Goal: Information Seeking & Learning: Check status

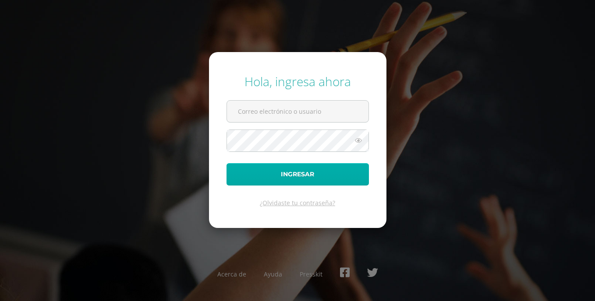
type input "20200213@liceoguatemala.edu.gt"
click at [236, 175] on button "Ingresar" at bounding box center [297, 174] width 142 height 22
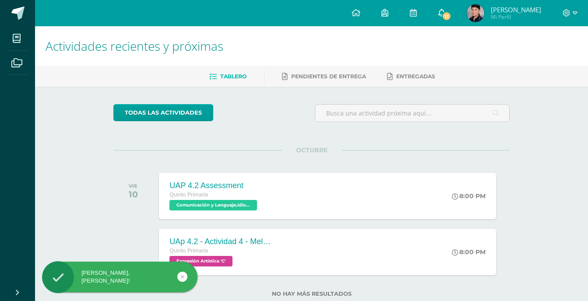
click at [435, 16] on link "12" at bounding box center [442, 13] width 28 height 26
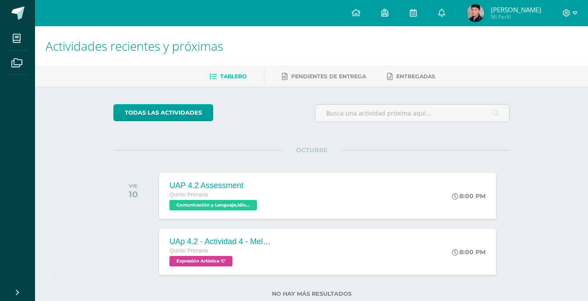
click at [547, 111] on div "Actividades recientes y próximas Tablero Pendientes de entrega Entregadas todas…" at bounding box center [311, 175] width 553 height 299
click at [500, 15] on span "Mi Perfil" at bounding box center [516, 16] width 50 height 7
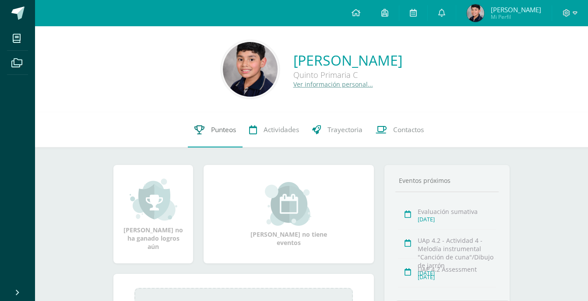
click at [228, 123] on link "Punteos" at bounding box center [215, 130] width 55 height 35
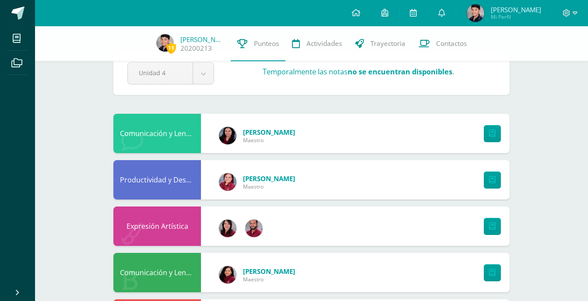
scroll to position [20, 0]
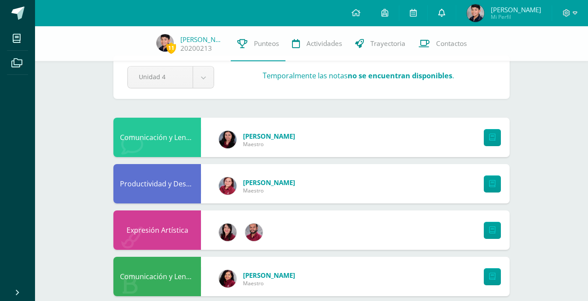
click at [444, 11] on link at bounding box center [442, 13] width 28 height 26
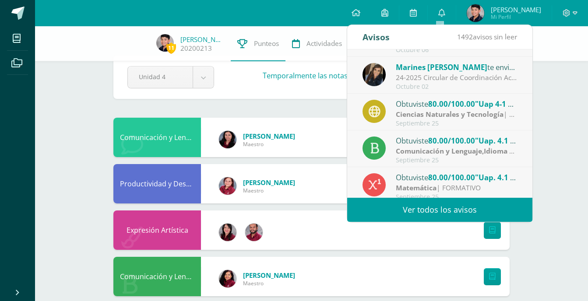
scroll to position [146, 0]
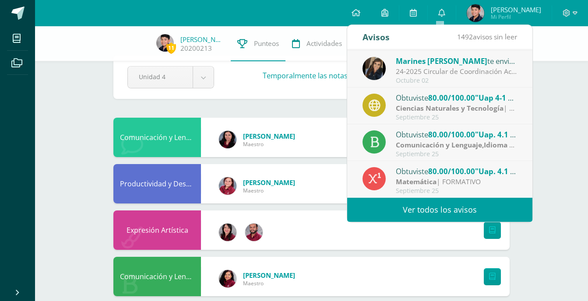
click at [458, 210] on link "Ver todos los avisos" at bounding box center [439, 210] width 185 height 24
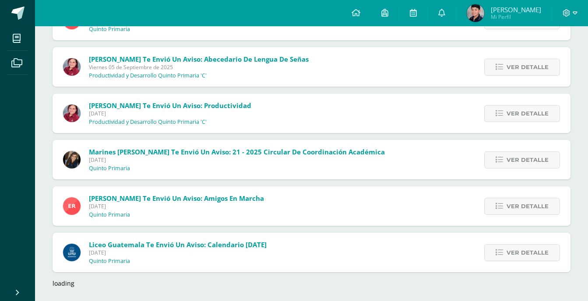
scroll to position [1252, 0]
